Goal: Complete application form

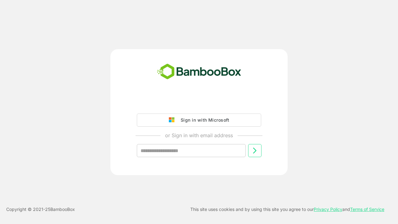
type input "**********"
click at [255, 151] on icon at bounding box center [254, 150] width 7 height 7
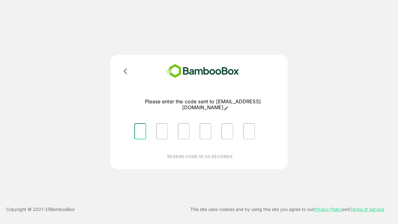
type input "*"
